Goal: Information Seeking & Learning: Learn about a topic

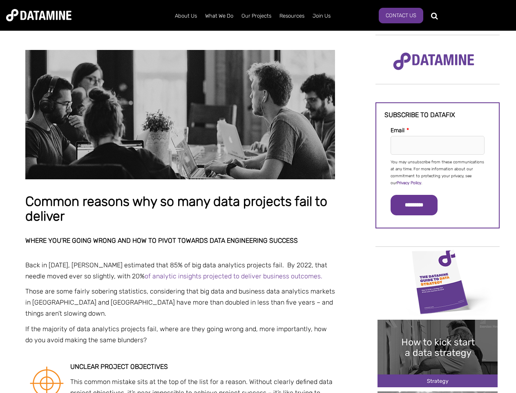
click at [438, 172] on p "You may unsubscribe from these communications at any time. For more information…" at bounding box center [438, 173] width 94 height 28
click at [419, 205] on input "*********" at bounding box center [414, 205] width 47 height 20
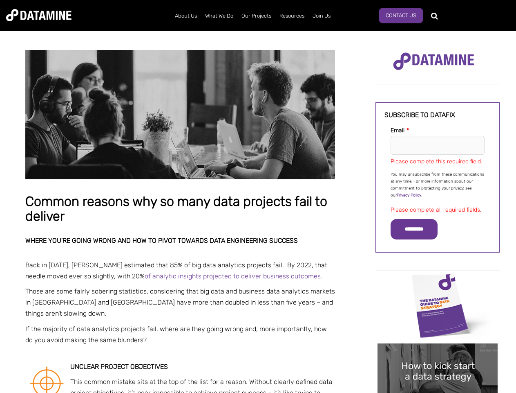
click at [438, 281] on img "Image grid with {{ image_count }} images." at bounding box center [438, 305] width 120 height 67
click at [438, 281] on div "✕" at bounding box center [258, 196] width 516 height 393
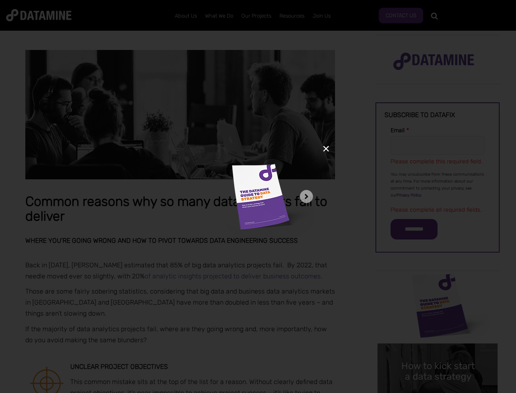
click at [438, 353] on div "✕" at bounding box center [258, 196] width 516 height 393
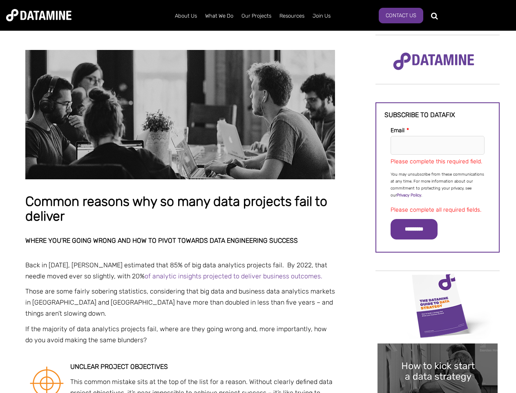
click at [438, 353] on img "Image grid with {{ image_count }} images." at bounding box center [438, 376] width 120 height 67
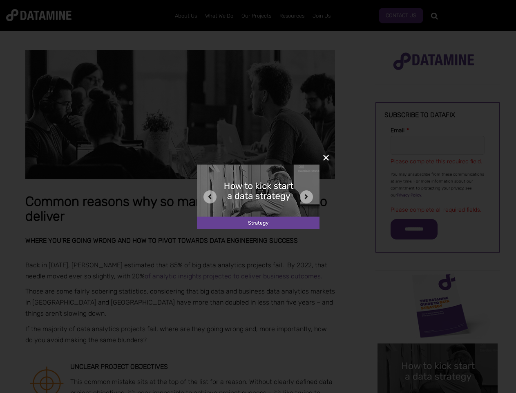
click at [438, 392] on div "✕" at bounding box center [258, 196] width 516 height 393
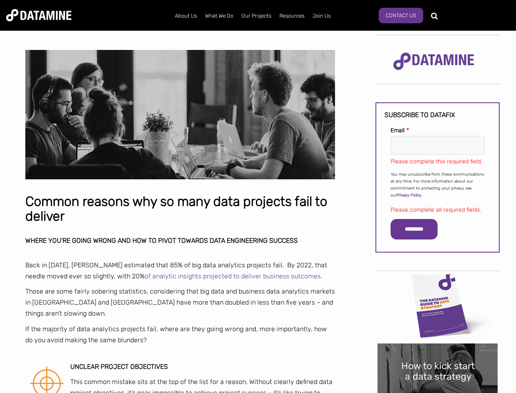
click at [438, 392] on div "✕" at bounding box center [258, 196] width 516 height 393
